Goal: Information Seeking & Learning: Learn about a topic

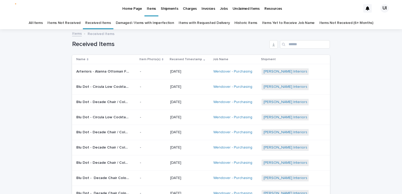
click at [127, 19] on link "Damaged / Items with Imperfection" at bounding box center [145, 23] width 58 height 12
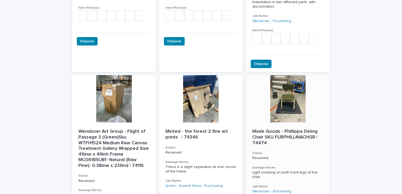
scroll to position [1367, 0]
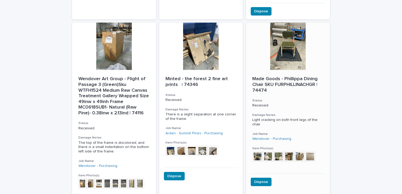
click at [268, 70] on div "Made Goods - Phillippa Dining Chair SKU FURPHILLINACHGR | 74474 Status Received…" at bounding box center [288, 122] width 84 height 104
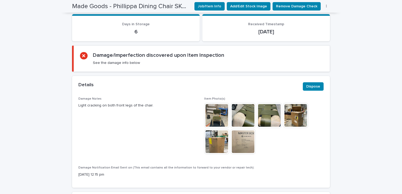
scroll to position [220, 0]
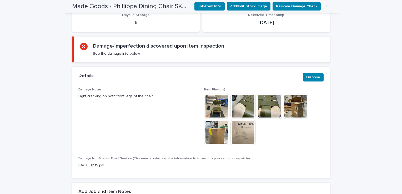
click at [288, 107] on img at bounding box center [295, 106] width 25 height 25
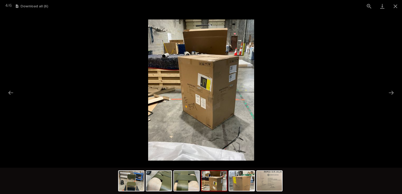
click at [328, 172] on div at bounding box center [201, 181] width 402 height 26
click at [243, 176] on img at bounding box center [241, 181] width 25 height 20
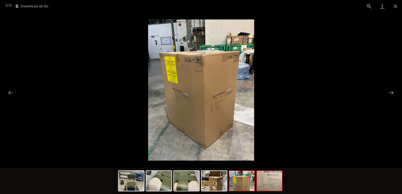
click at [265, 181] on img at bounding box center [269, 181] width 25 height 20
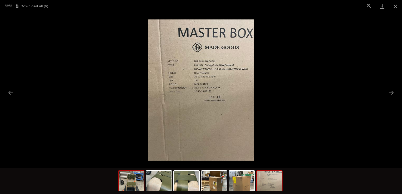
click at [129, 184] on img at bounding box center [131, 181] width 25 height 20
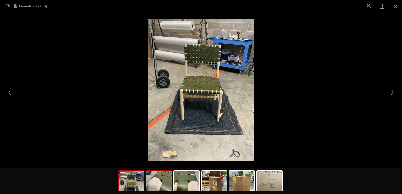
click at [161, 190] on img at bounding box center [158, 181] width 25 height 20
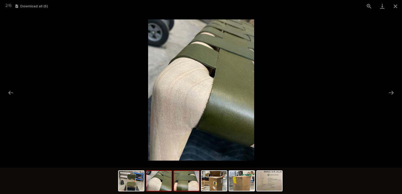
click at [179, 181] on img at bounding box center [186, 181] width 25 height 20
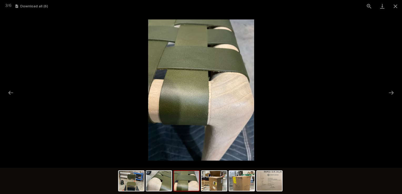
click at [178, 187] on img at bounding box center [186, 181] width 25 height 20
click at [179, 180] on img at bounding box center [186, 181] width 25 height 20
click at [153, 173] on img at bounding box center [158, 181] width 25 height 20
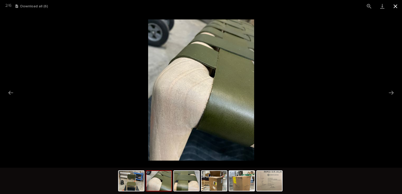
click at [394, 7] on button "Close gallery" at bounding box center [395, 6] width 13 height 12
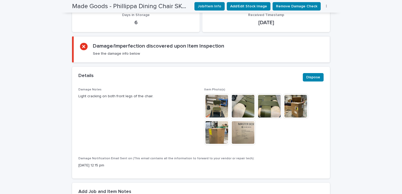
click at [220, 126] on img at bounding box center [216, 132] width 25 height 25
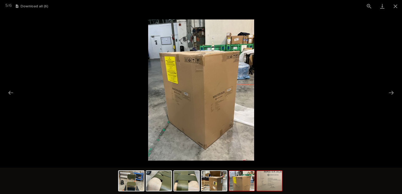
click at [273, 187] on img at bounding box center [269, 181] width 25 height 20
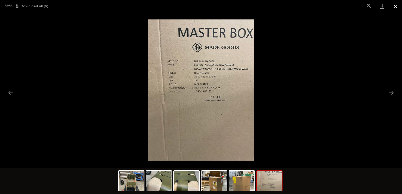
click at [397, 7] on button "Close gallery" at bounding box center [395, 6] width 13 height 12
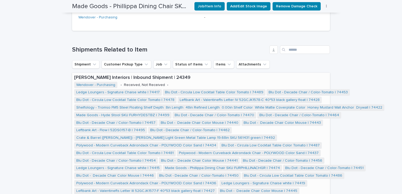
scroll to position [457, 0]
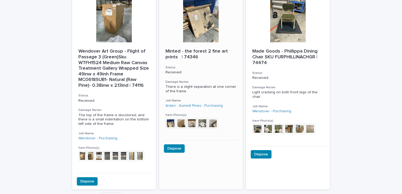
scroll to position [1423, 0]
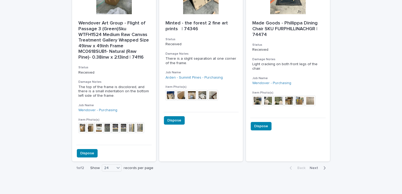
click at [315, 166] on span "Next" at bounding box center [316, 168] width 12 height 4
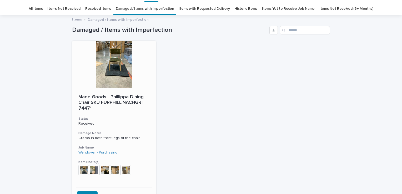
scroll to position [26, 0]
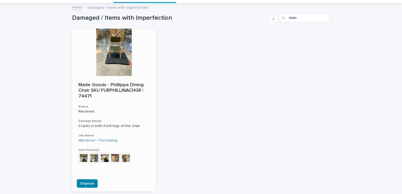
click at [113, 160] on img at bounding box center [115, 158] width 11 height 11
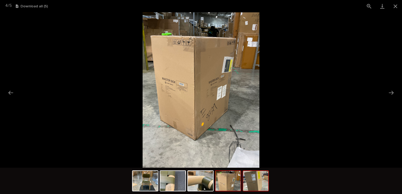
click at [247, 184] on img at bounding box center [255, 181] width 25 height 20
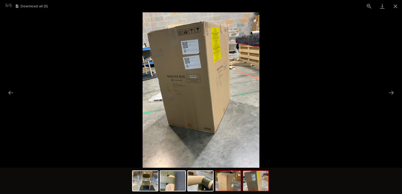
click at [232, 184] on img at bounding box center [227, 181] width 25 height 20
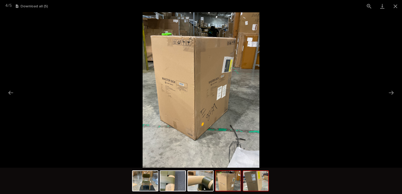
click at [252, 189] on img at bounding box center [255, 181] width 25 height 20
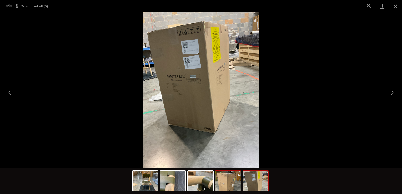
click at [227, 188] on img at bounding box center [227, 181] width 25 height 20
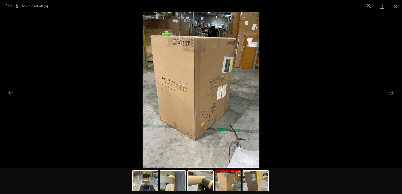
scroll to position [0, 0]
click at [251, 180] on img at bounding box center [255, 181] width 25 height 20
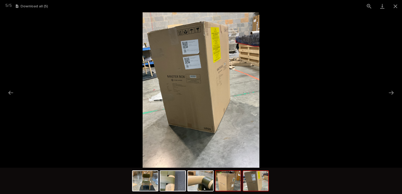
click at [224, 186] on img at bounding box center [227, 181] width 25 height 20
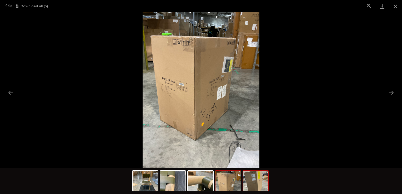
click at [255, 180] on img at bounding box center [255, 181] width 25 height 20
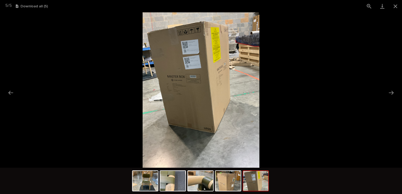
click at [249, 180] on img at bounding box center [255, 181] width 25 height 20
click at [255, 176] on img at bounding box center [255, 181] width 25 height 20
drag, startPoint x: 230, startPoint y: 186, endPoint x: 191, endPoint y: 67, distance: 125.2
click at [257, 187] on img at bounding box center [255, 181] width 25 height 20
click at [395, 4] on button "Close gallery" at bounding box center [395, 6] width 13 height 12
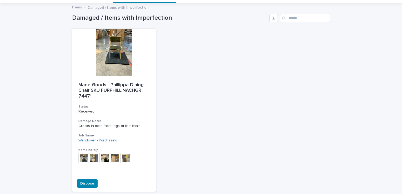
click at [47, 56] on div "Loading... Saving… Loading... Saving… Damaged / Items with Imperfection Made Go…" at bounding box center [201, 117] width 402 height 228
click at [25, 75] on div "Loading... Saving… Loading... Saving… Damaged / Items with Imperfection Made Go…" at bounding box center [201, 117] width 402 height 228
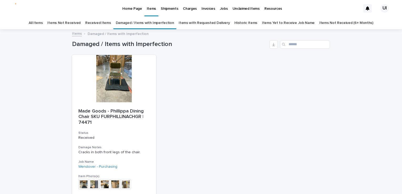
click at [27, 69] on div "Loading... Saving… Loading... Saving… Damaged / Items with Imperfection Made Go…" at bounding box center [201, 144] width 402 height 228
click at [125, 7] on p "Home Page" at bounding box center [131, 5] width 19 height 11
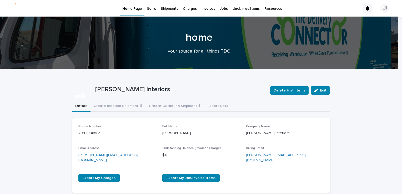
click at [149, 9] on p "Items" at bounding box center [151, 5] width 9 height 11
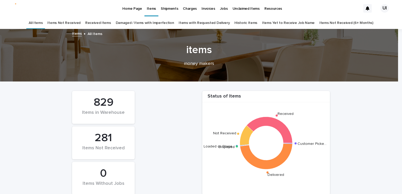
click at [122, 6] on div "Home Page" at bounding box center [132, 5] width 24 height 11
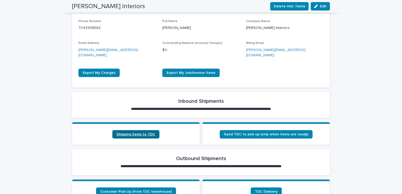
scroll to position [210, 0]
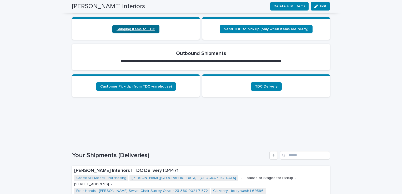
click at [124, 27] on span "Shipping items to TDC" at bounding box center [135, 29] width 39 height 4
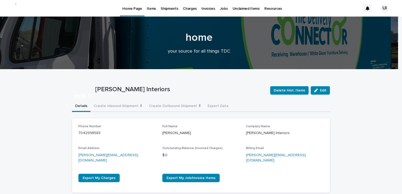
click at [149, 10] on p "Items" at bounding box center [151, 5] width 9 height 11
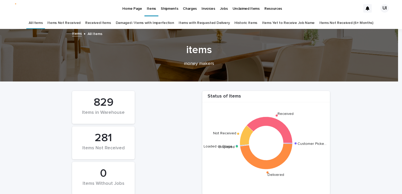
click at [111, 22] on link "Received Items" at bounding box center [98, 23] width 26 height 12
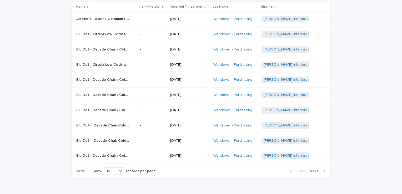
scroll to position [26, 0]
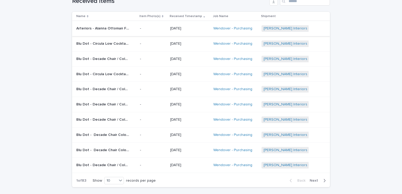
scroll to position [53, 0]
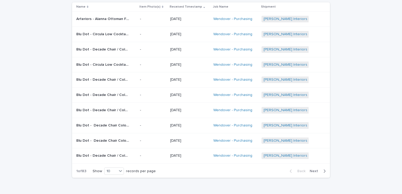
click at [27, 89] on div "Loading... Saving… Loading... Saving… Received Items Name Item Photo(s) Receive…" at bounding box center [201, 92] width 402 height 231
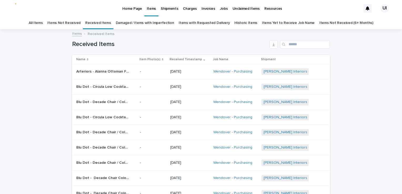
click at [3, 78] on div "Loading... Saving… Loading... Saving… Received Items Name Item Photo(s) Receive…" at bounding box center [201, 145] width 402 height 231
